Goal: Check status: Check status

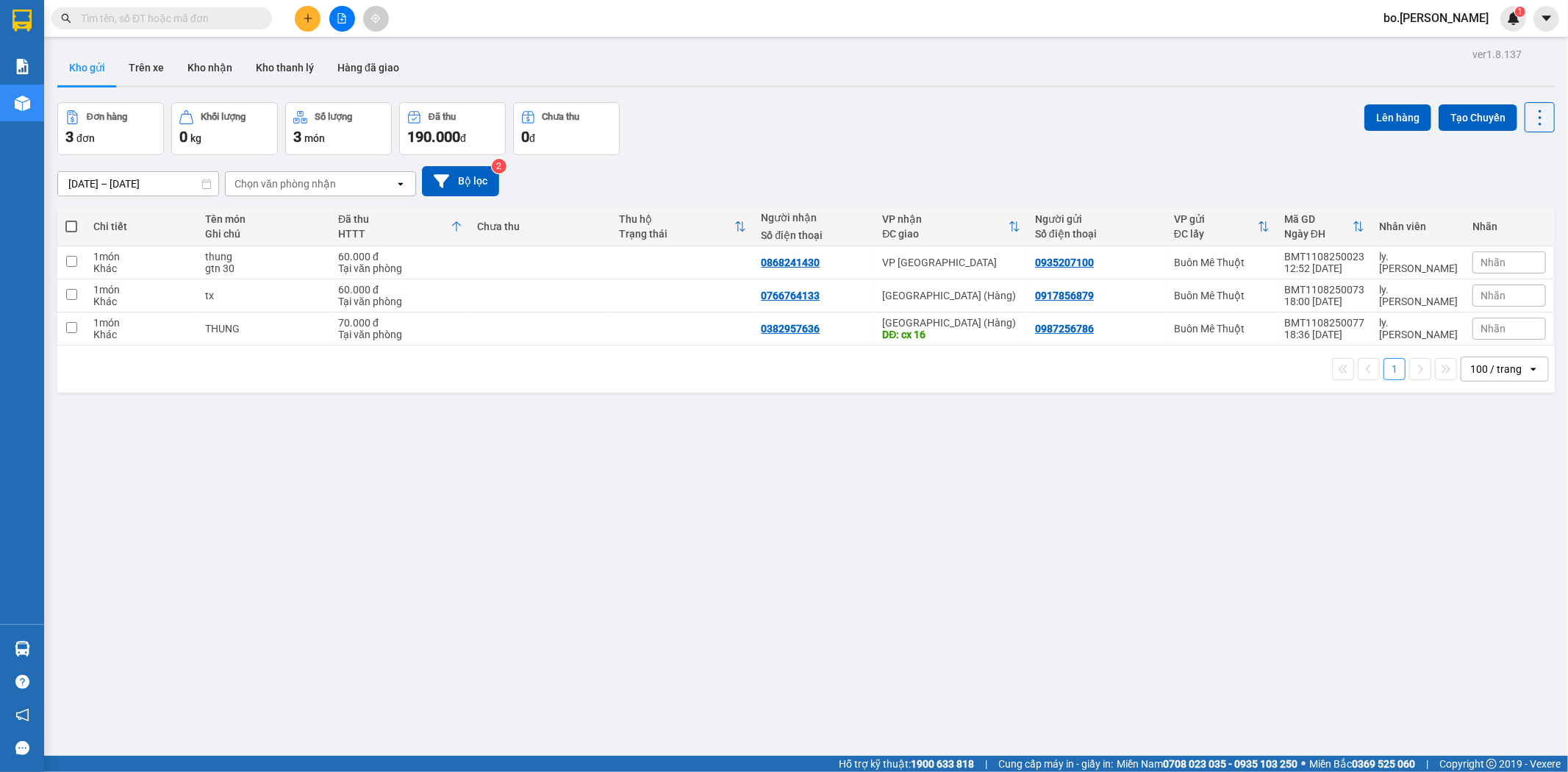
click at [347, 13] on button at bounding box center [342, 18] width 25 height 25
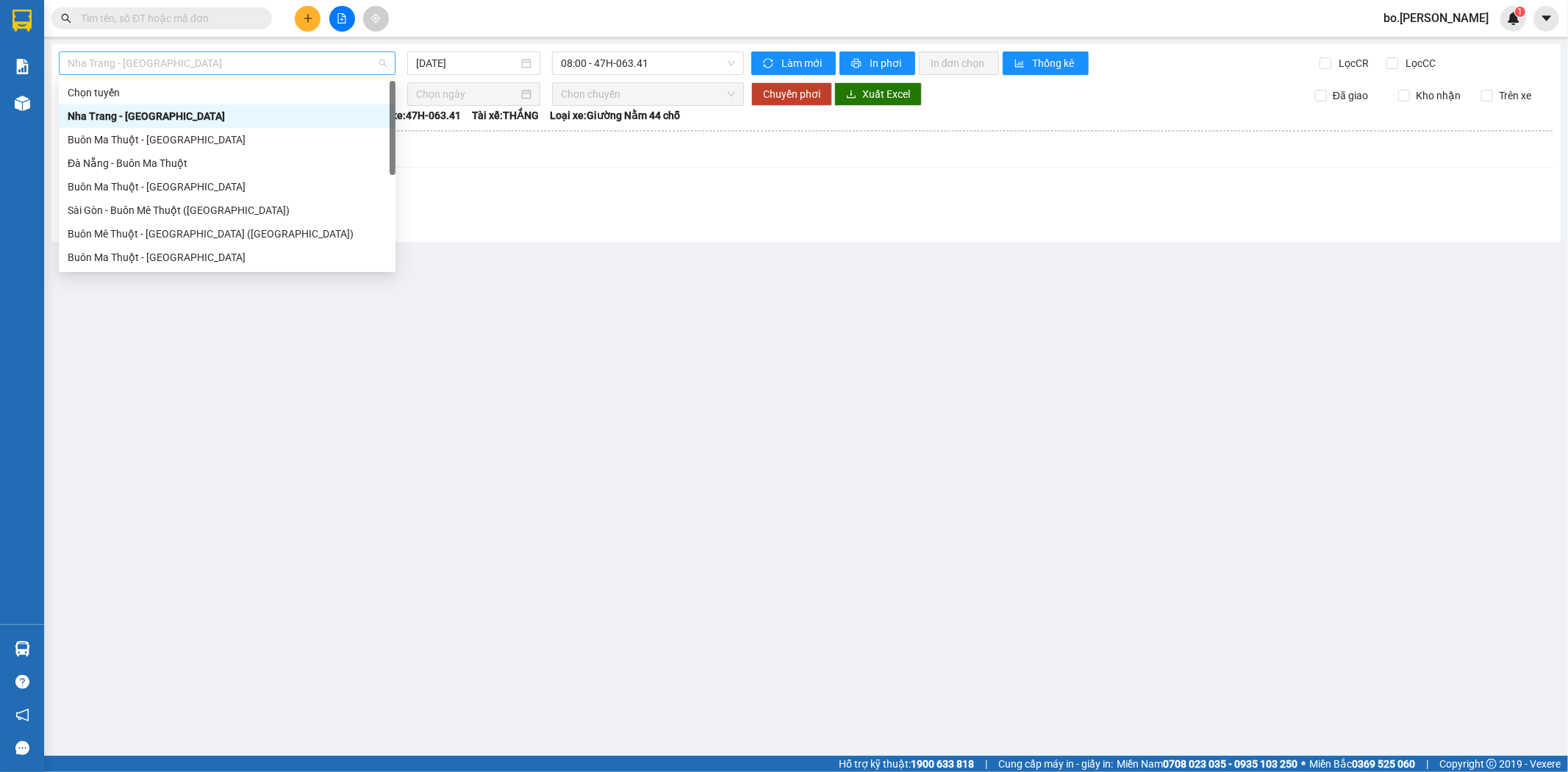
click at [256, 61] on span "Nha Trang - [GEOGRAPHIC_DATA]" at bounding box center [227, 63] width 319 height 22
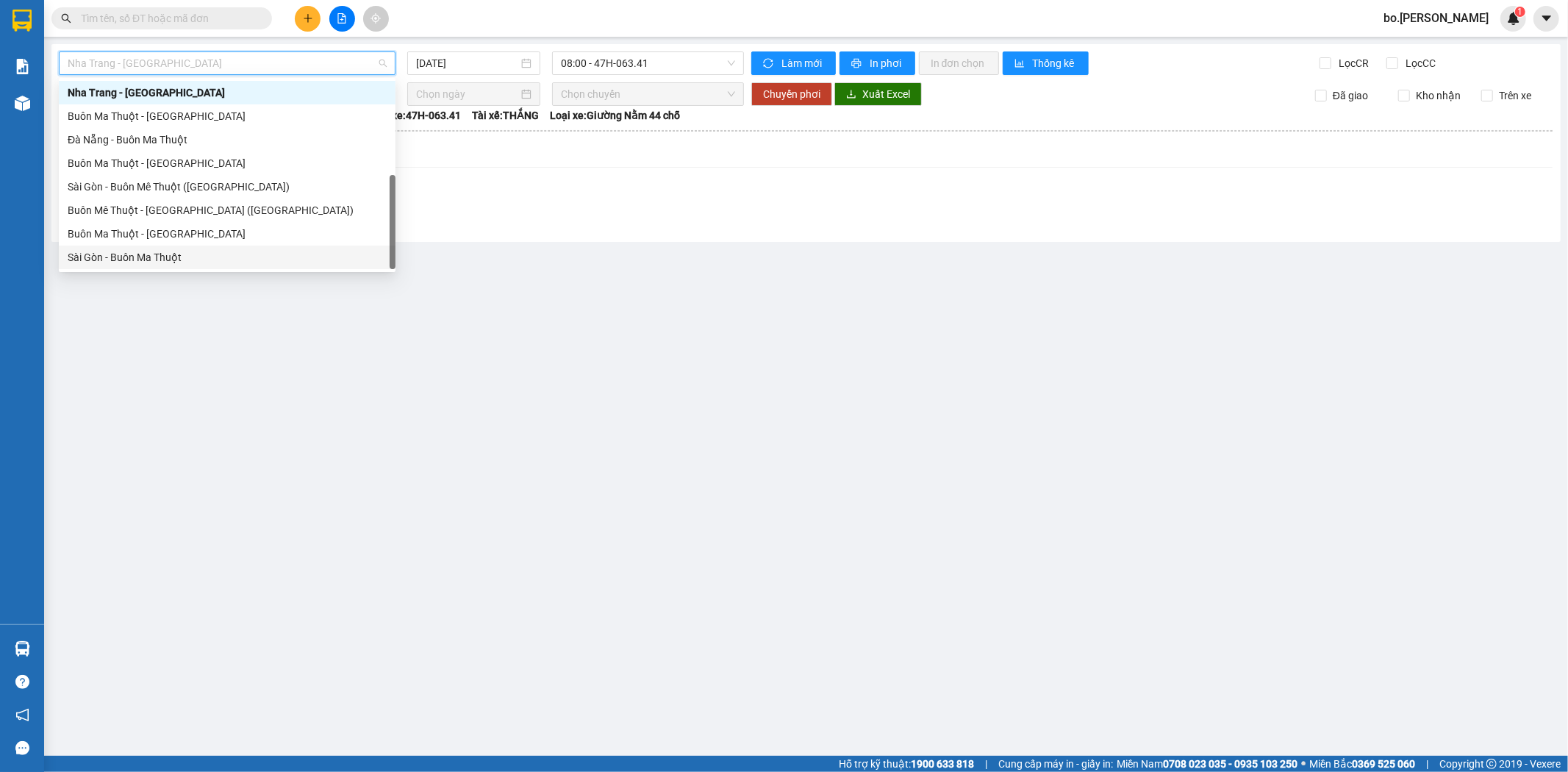
click at [195, 259] on div "Sài Gòn - Buôn Ma Thuột" at bounding box center [227, 257] width 319 height 16
type input "[DATE]"
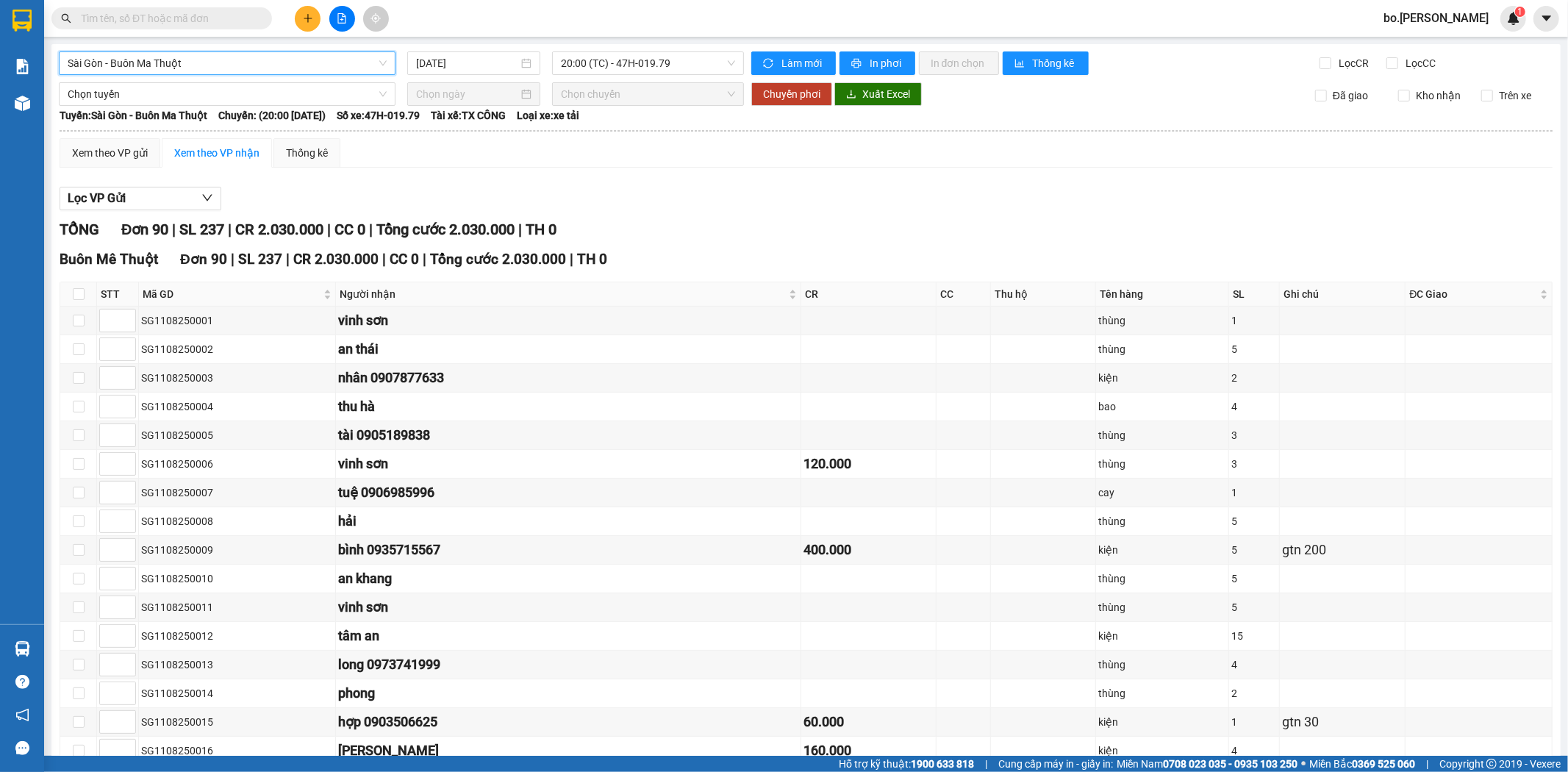
click at [270, 72] on span "Sài Gòn - Buôn Ma Thuột" at bounding box center [227, 63] width 319 height 22
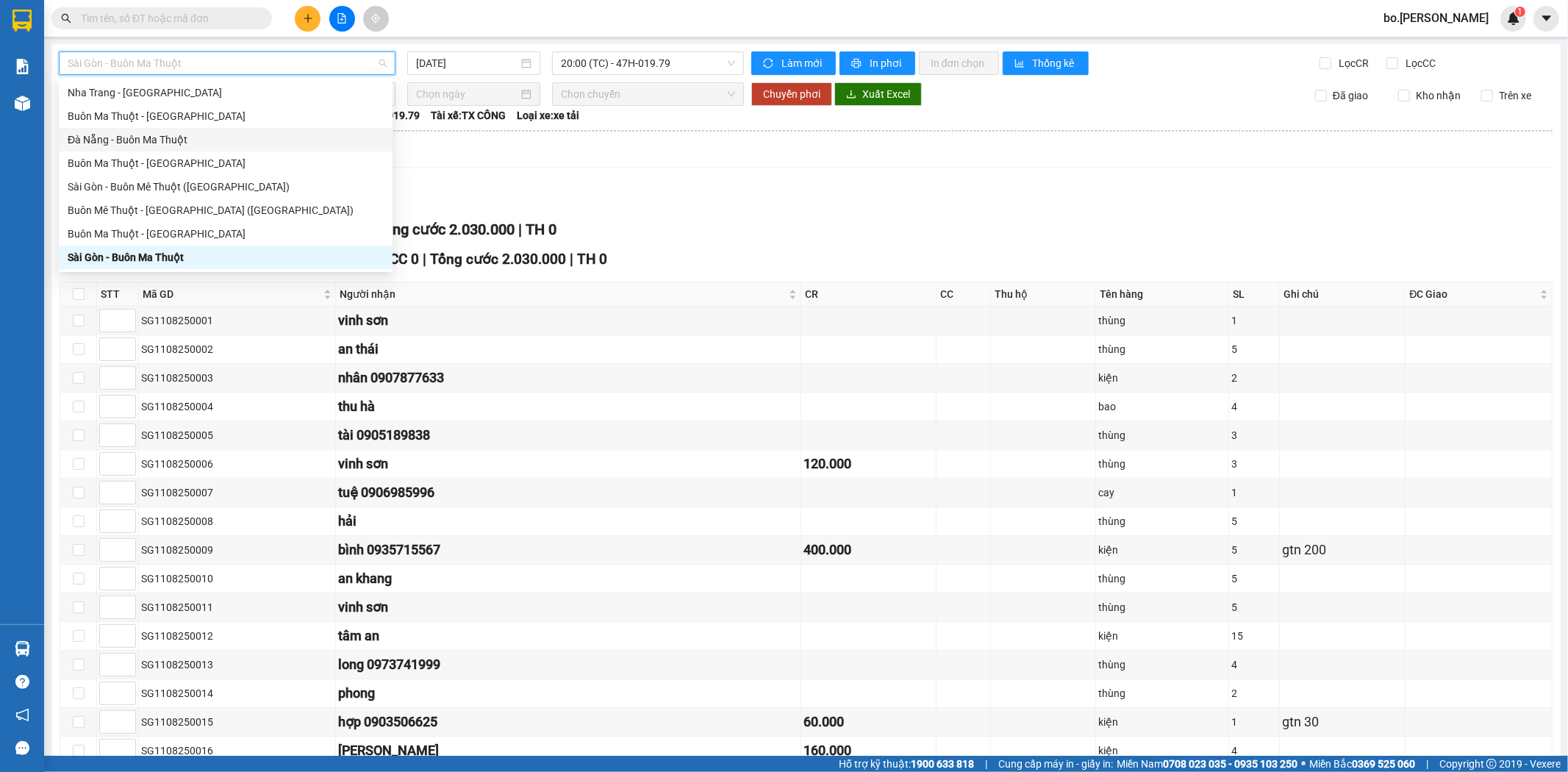
click at [163, 142] on div "Đà Nẵng - Buôn Ma Thuột" at bounding box center [225, 139] width 316 height 16
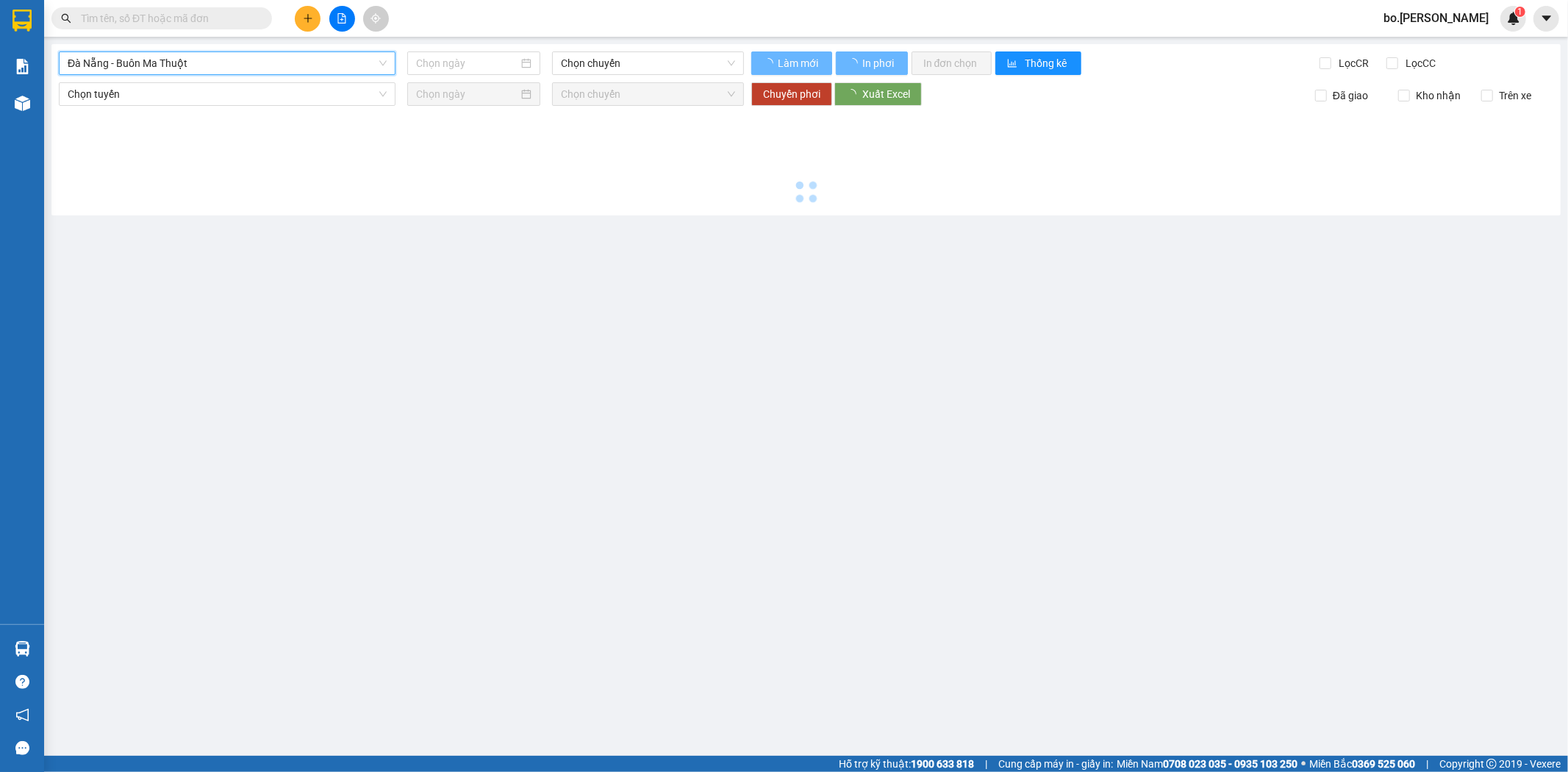
type input "[DATE]"
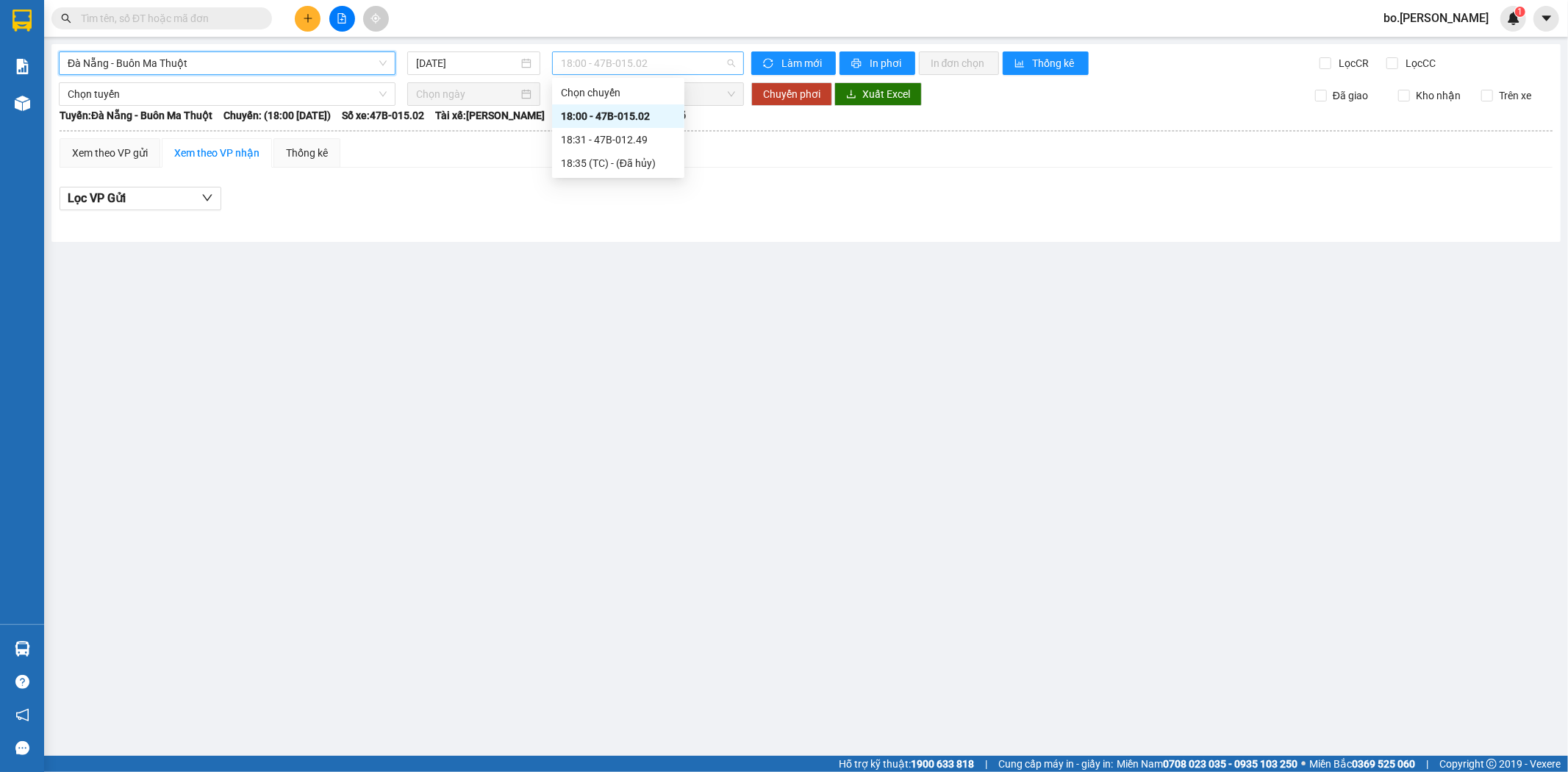
click at [585, 62] on span "18:00 - 47B-015.02" at bounding box center [648, 63] width 174 height 22
click at [608, 147] on div "18:31 - 47B-012.49" at bounding box center [618, 139] width 115 height 16
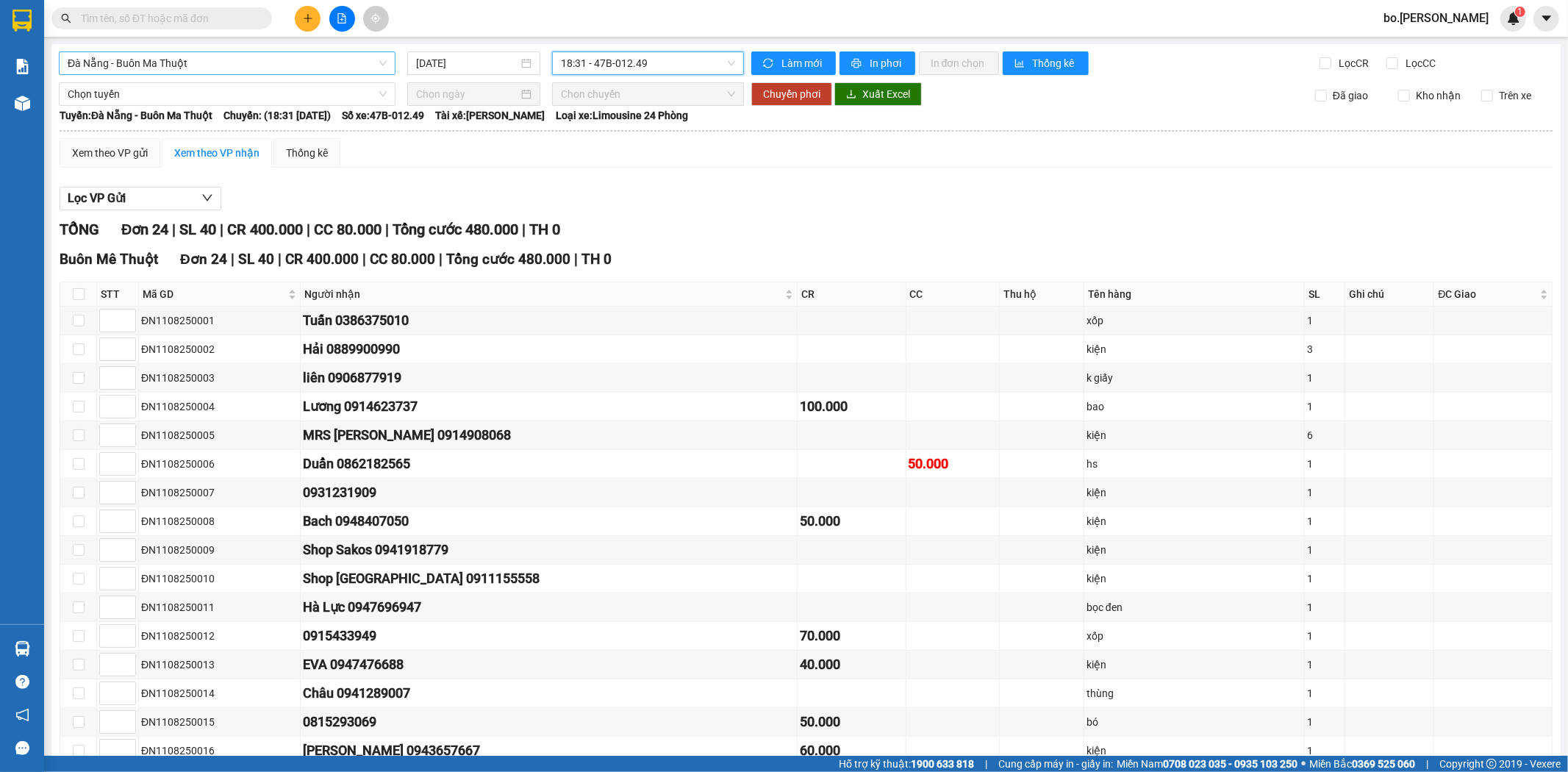
click at [225, 60] on span "Đà Nẵng - Buôn Ma Thuột" at bounding box center [227, 63] width 319 height 22
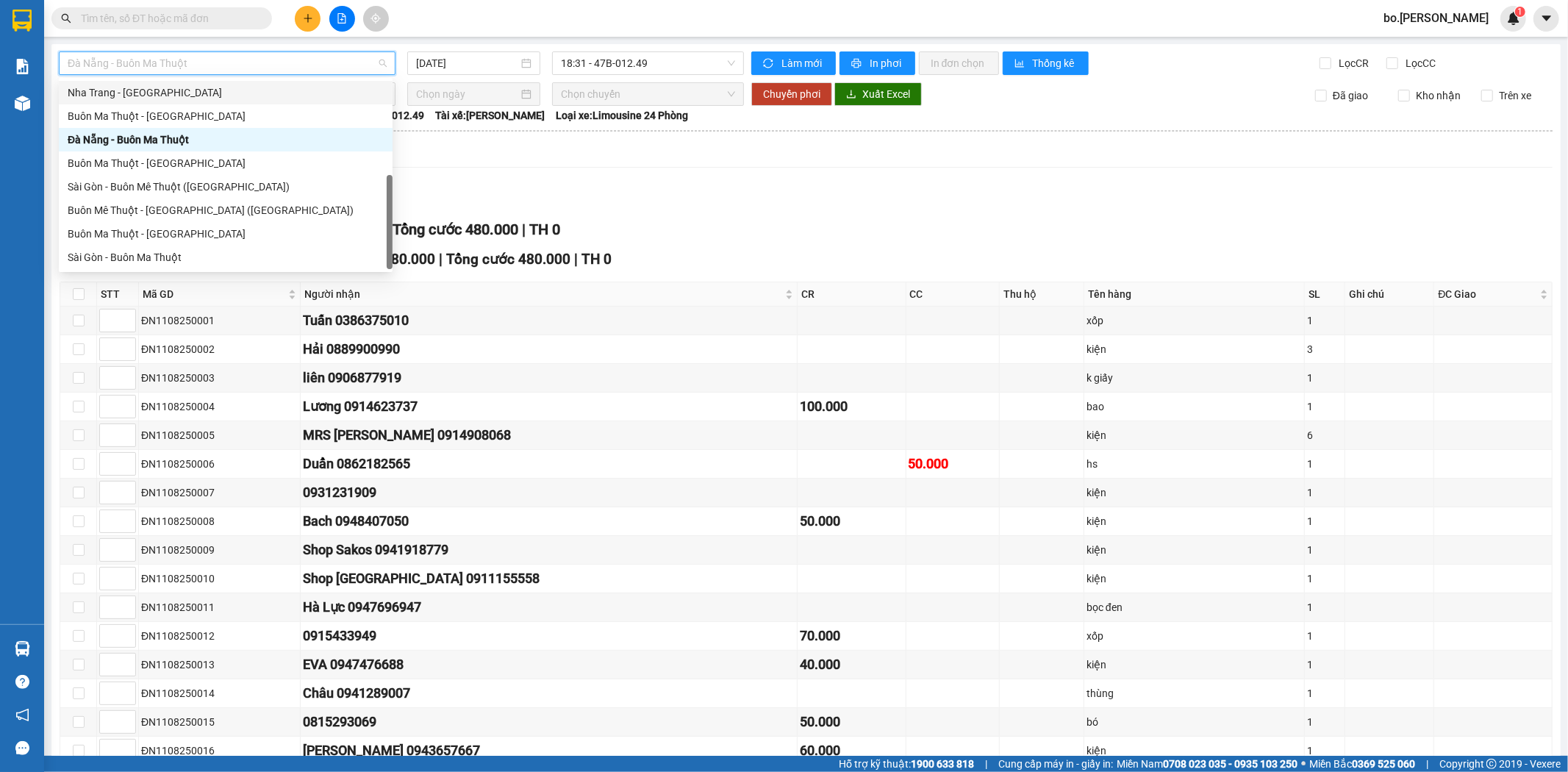
click at [420, 42] on main "[GEOGRAPHIC_DATA] - [GEOGRAPHIC_DATA] [DATE] 18:31 - 47B-012.49 Làm mới In phơi…" at bounding box center [784, 378] width 1568 height 756
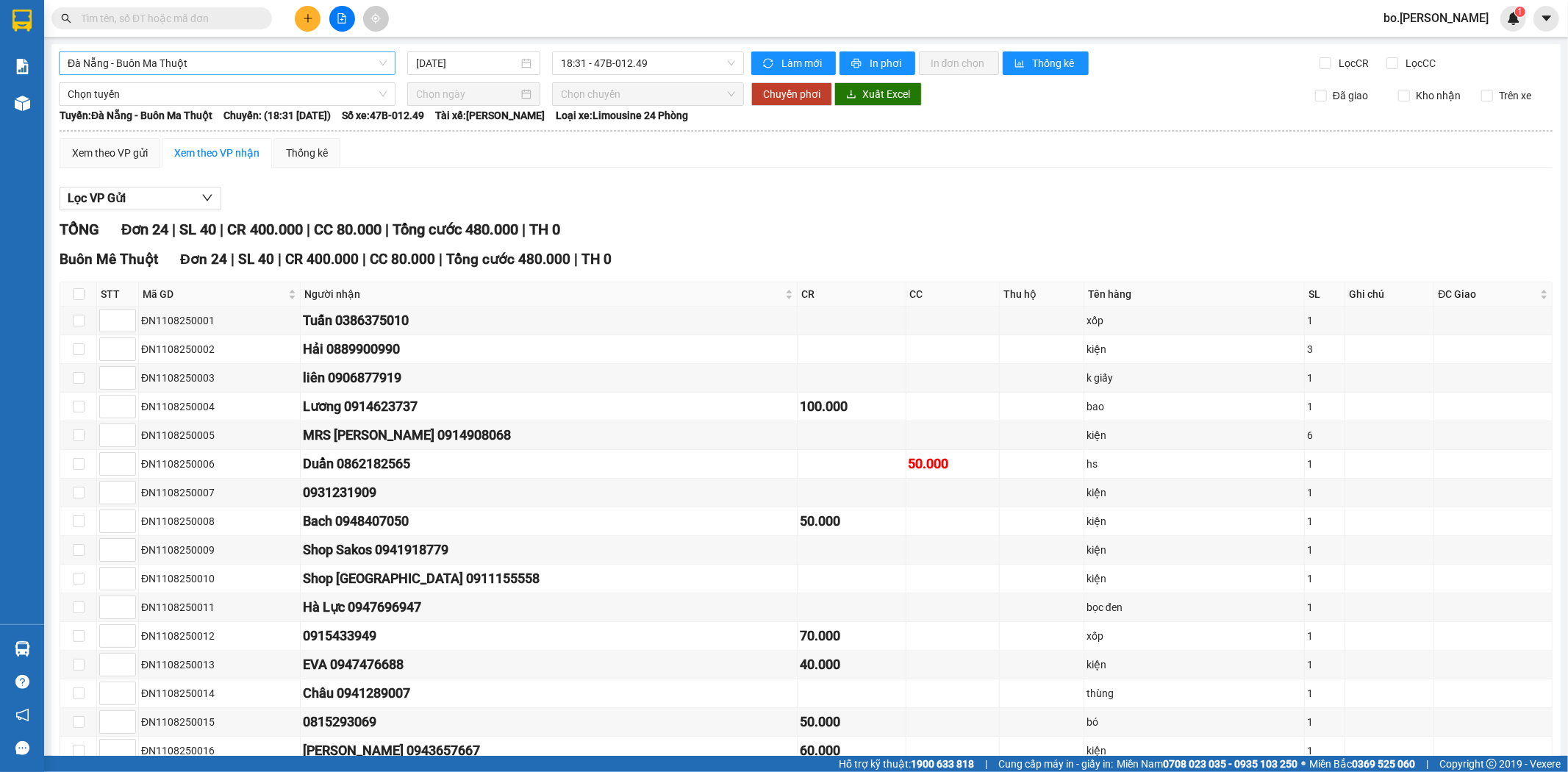
click at [348, 68] on span "Đà Nẵng - Buôn Ma Thuột" at bounding box center [227, 63] width 319 height 22
click at [566, 71] on span "18:31 - 47B-012.49" at bounding box center [648, 63] width 174 height 22
click at [582, 178] on div "Xem theo VP gửi Xem theo VP nhận Thống kê Lọc VP Gửi TỔNG Đơn 24 | SL 40 | CR …" at bounding box center [806, 593] width 1493 height 910
click at [615, 60] on span "18:31 - 47B-012.49" at bounding box center [648, 63] width 174 height 22
click at [616, 168] on div "18:35 (TC) - (Đã hủy)" at bounding box center [614, 163] width 115 height 16
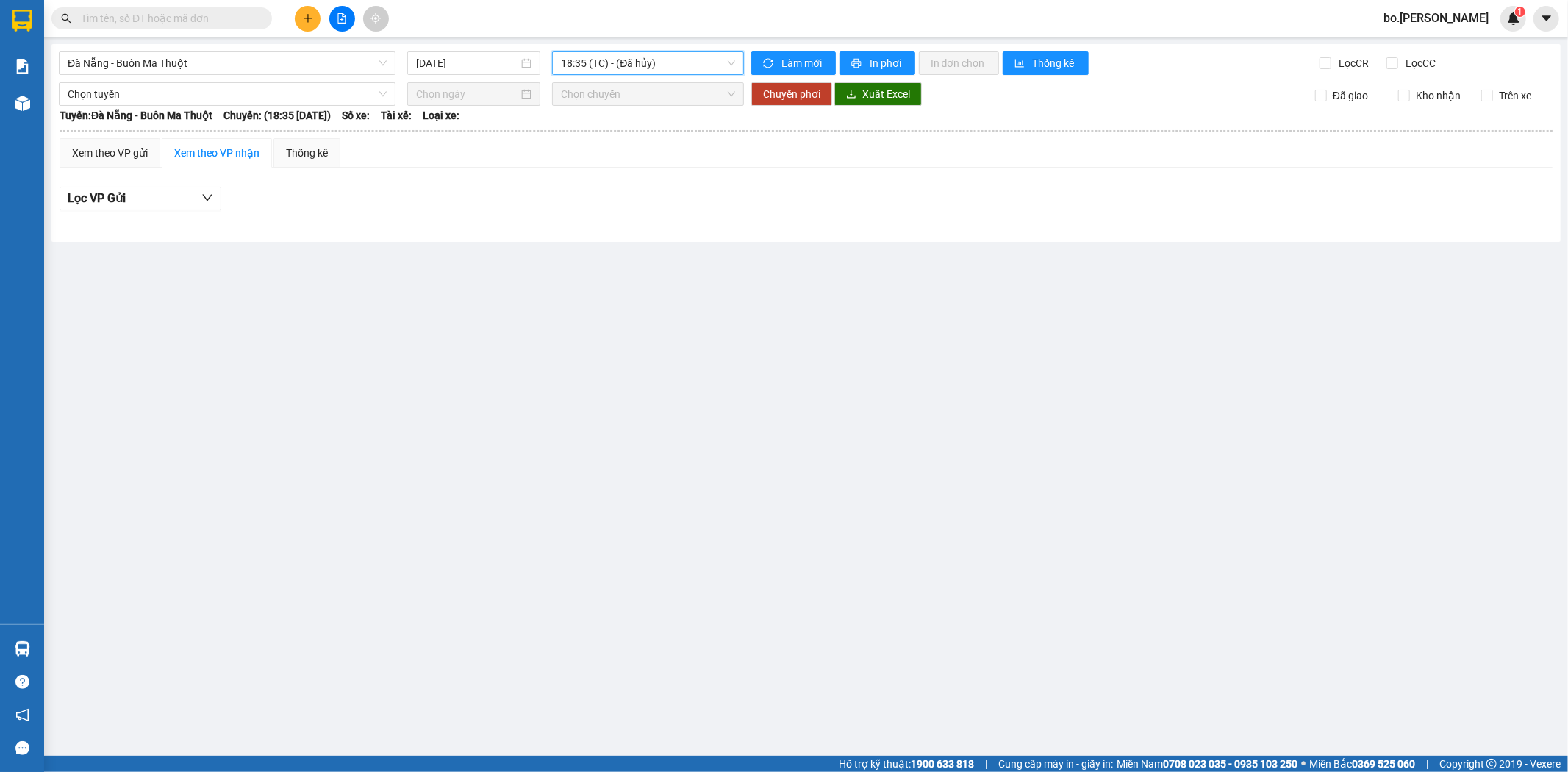
click at [636, 54] on span "18:35 (TC) - (Đã hủy)" at bounding box center [648, 63] width 174 height 22
click at [632, 141] on div "18:31 - 47B-012.49" at bounding box center [618, 139] width 115 height 16
